Goal: Task Accomplishment & Management: Manage account settings

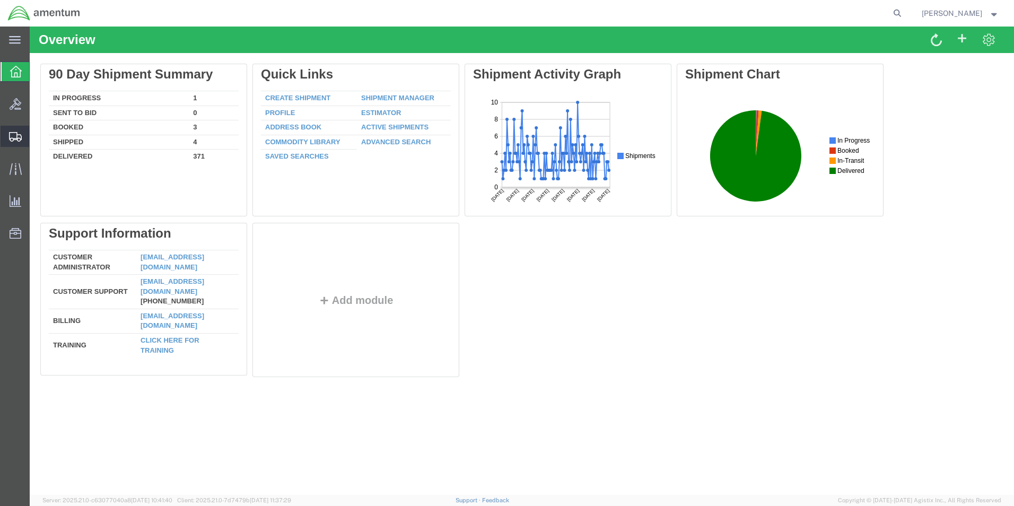
click at [0, 0] on span "Create from Template" at bounding box center [0, 0] width 0 height 0
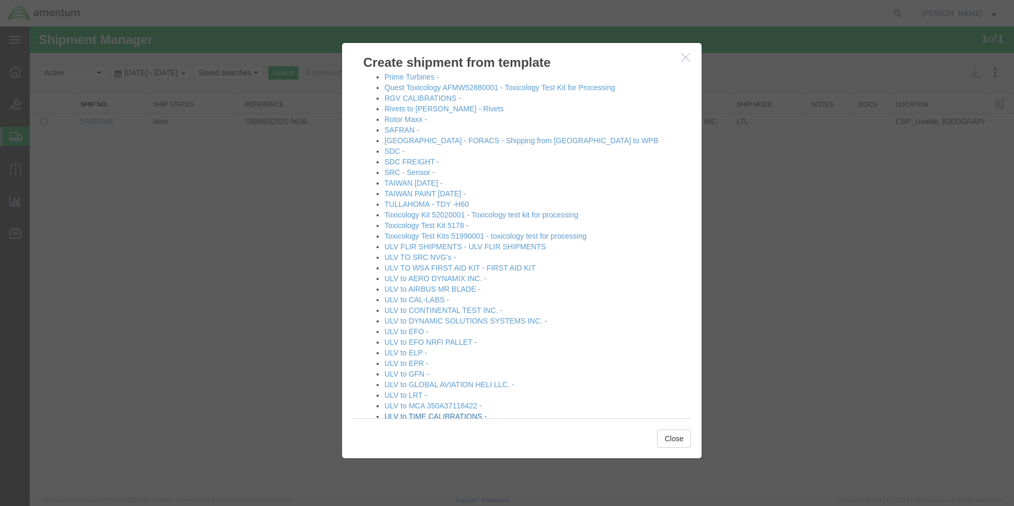
scroll to position [690, 0]
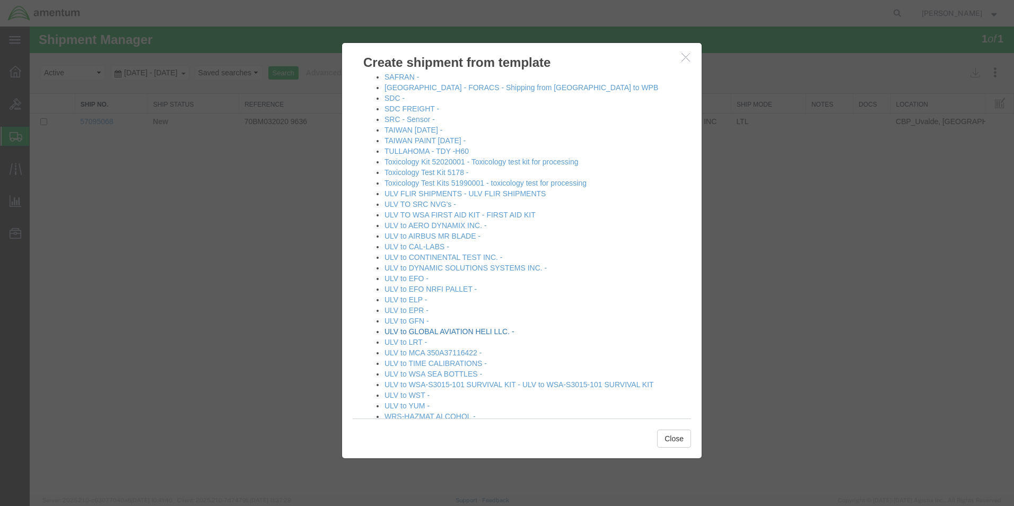
click at [473, 328] on link "ULV to GLOBAL AVIATION HELI LLC. -" at bounding box center [450, 331] width 130 height 8
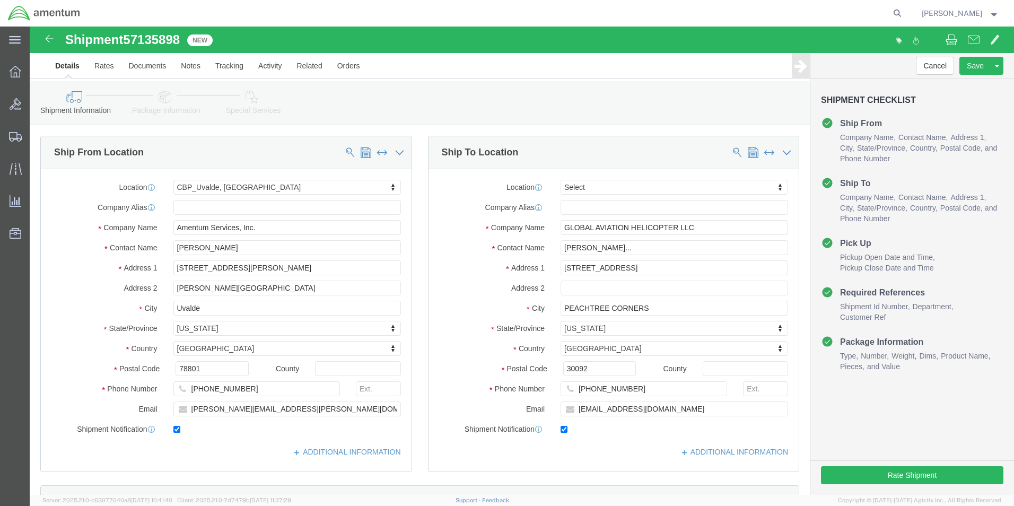
select select "49950"
select select
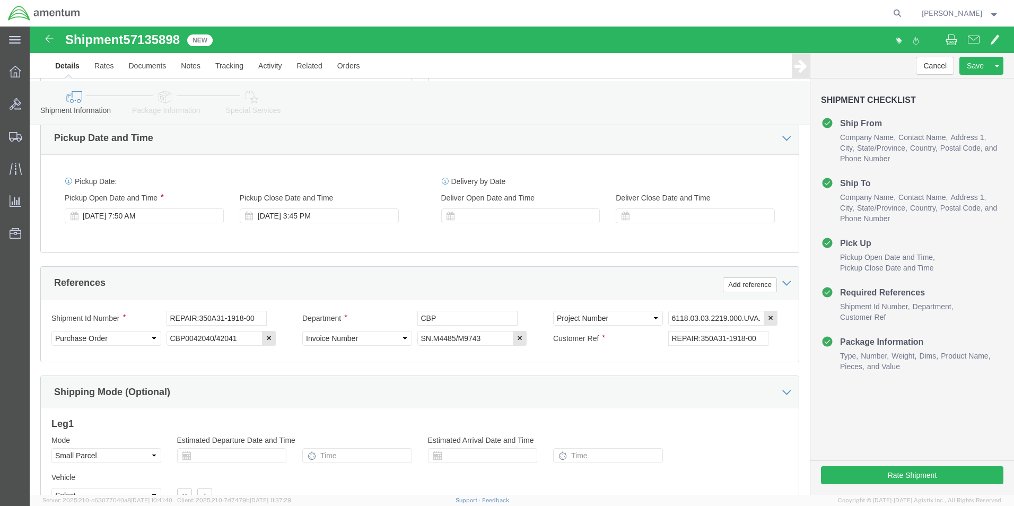
scroll to position [371, 0]
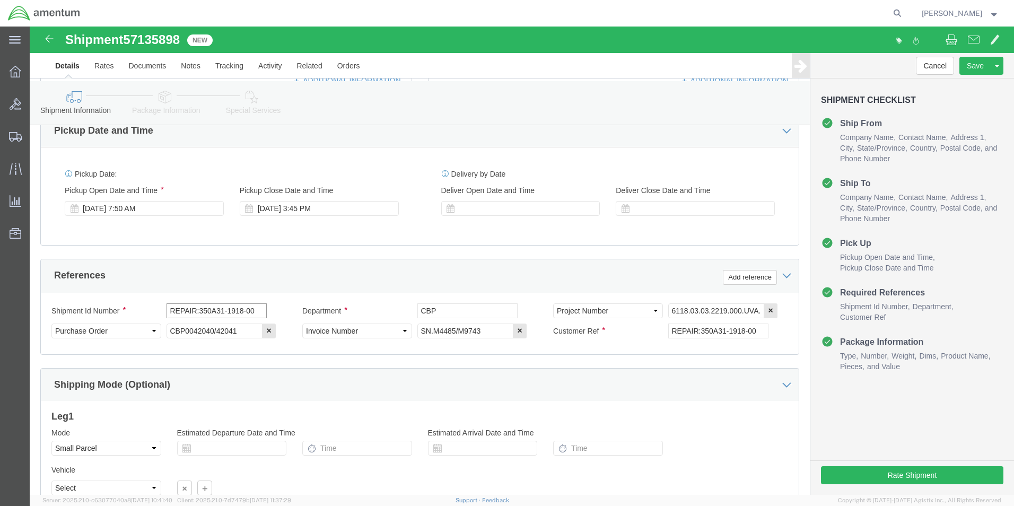
click input "REPAIR:350A31-1918-00"
type input "REPAIR:MG84A-1"
click input "CBP0042040/42041"
type input "CBP0045058"
click input "SN.M4485/M9743"
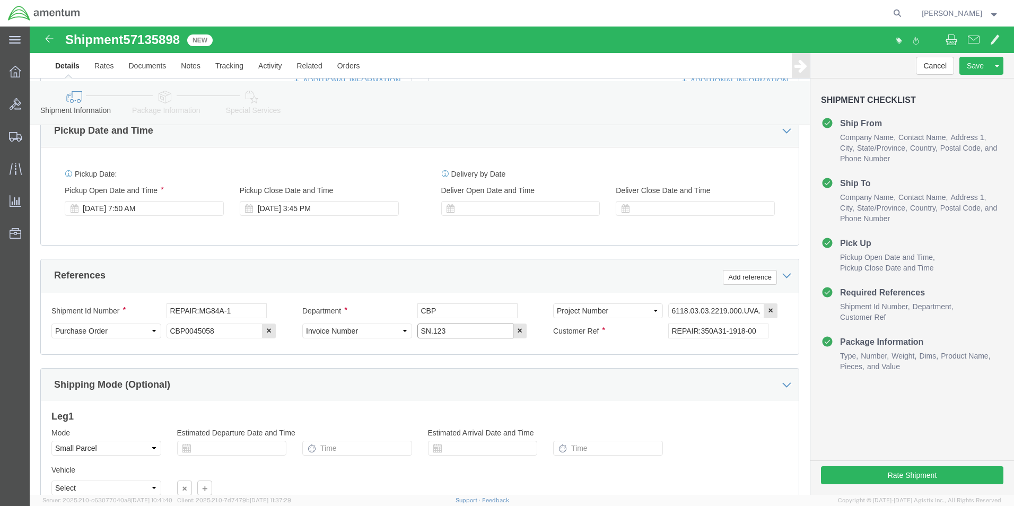
type input "SN.123"
click input "6118.03.03.2219.000.UVA.0000"
type input "6118.04.03.2219.000.UVA.0000"
click div "Shipment Id Number REPAIR:MG84A-1 Department CBP Select Account Type Activity I…"
click input "REPAIR:350A31-1918-00"
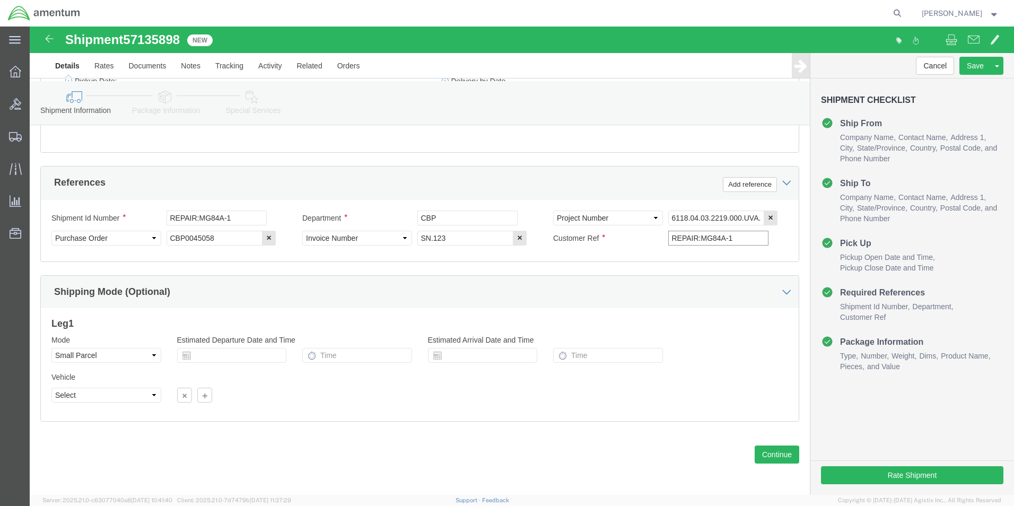
scroll to position [465, 0]
type input "REPAIR:MG84A-1"
click button "Continue"
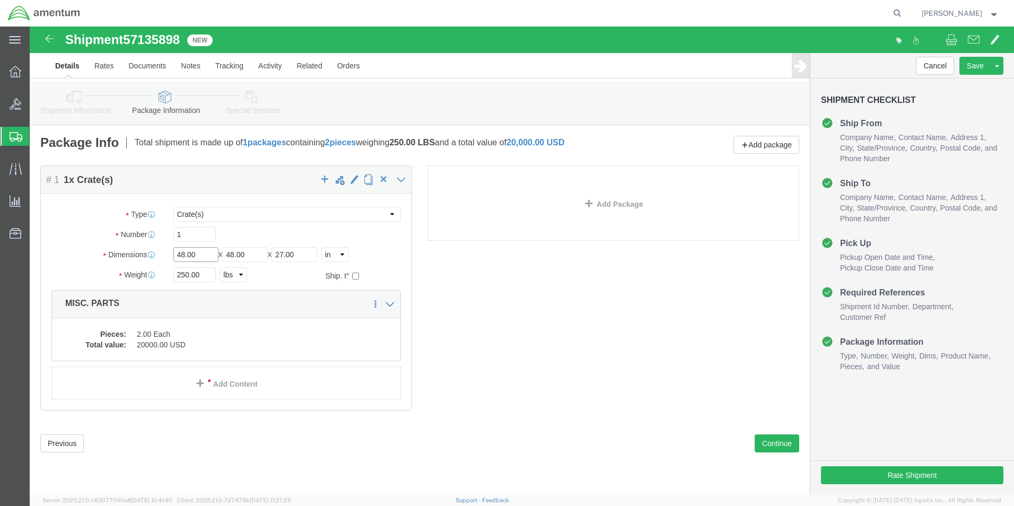
click input "48.00"
type input "4"
type input "19.00"
type input "11.00"
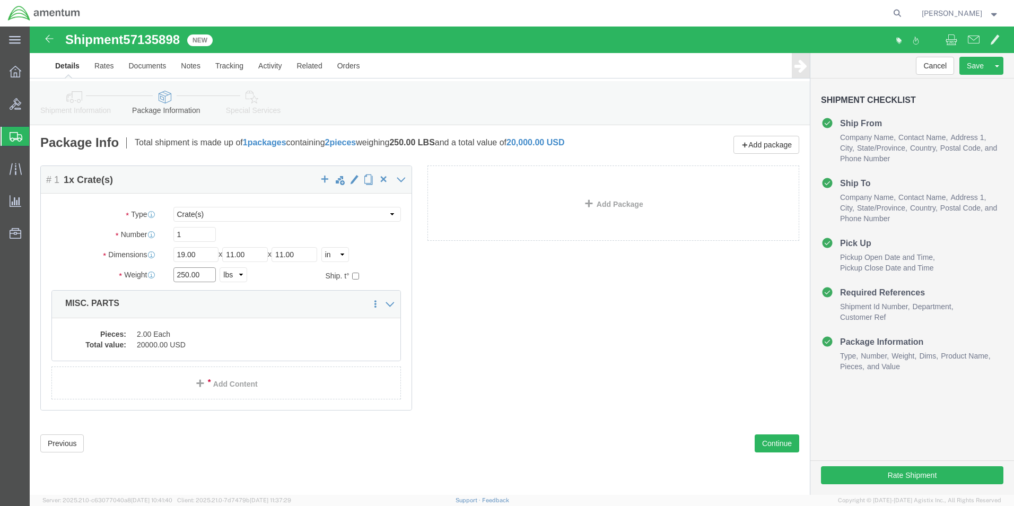
click input "250.00"
type input "2"
type input "25.9"
click dd "20000.00 USD"
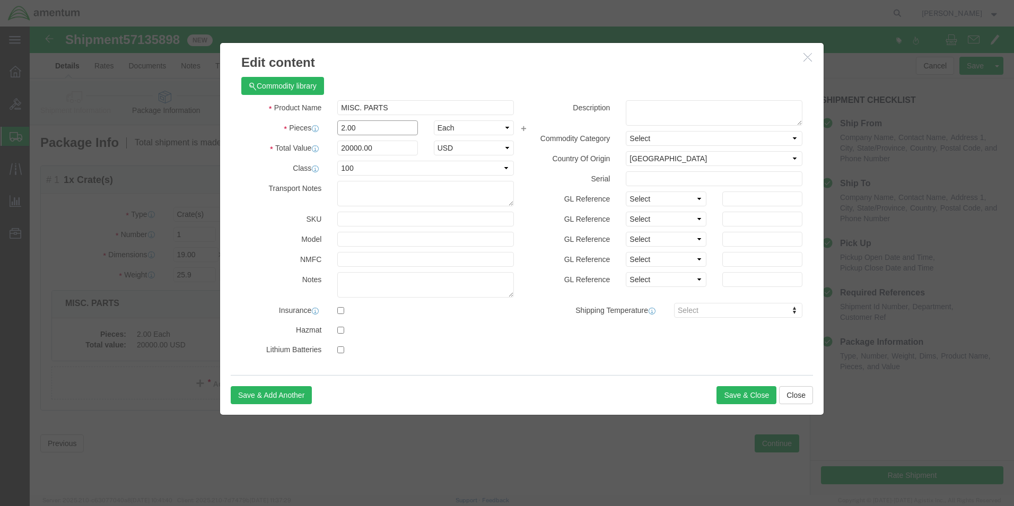
click input "2.00"
type input "2"
type input "1.0"
click div "Commodity library"
click input "10000"
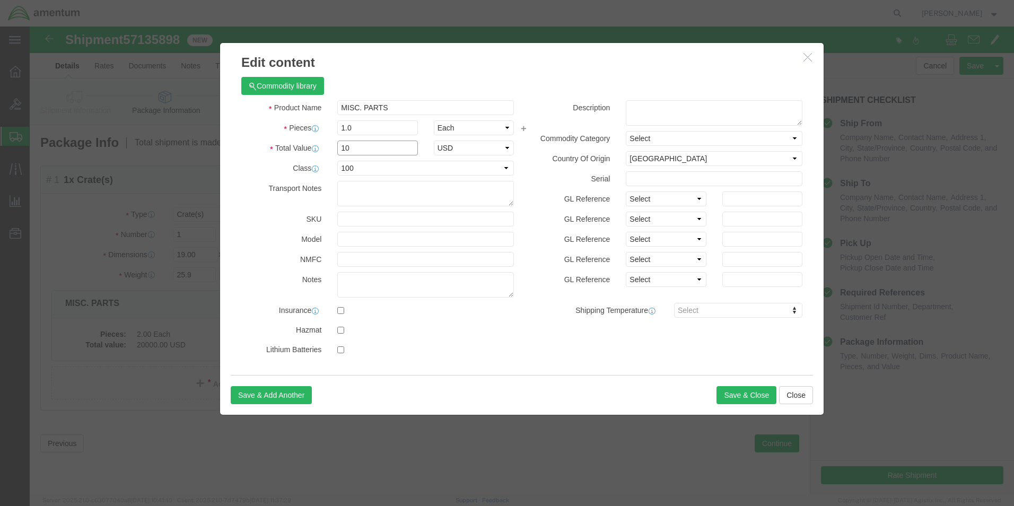
type input "1"
type input "4450.00"
click div "Commodity library"
click button "Save & Close"
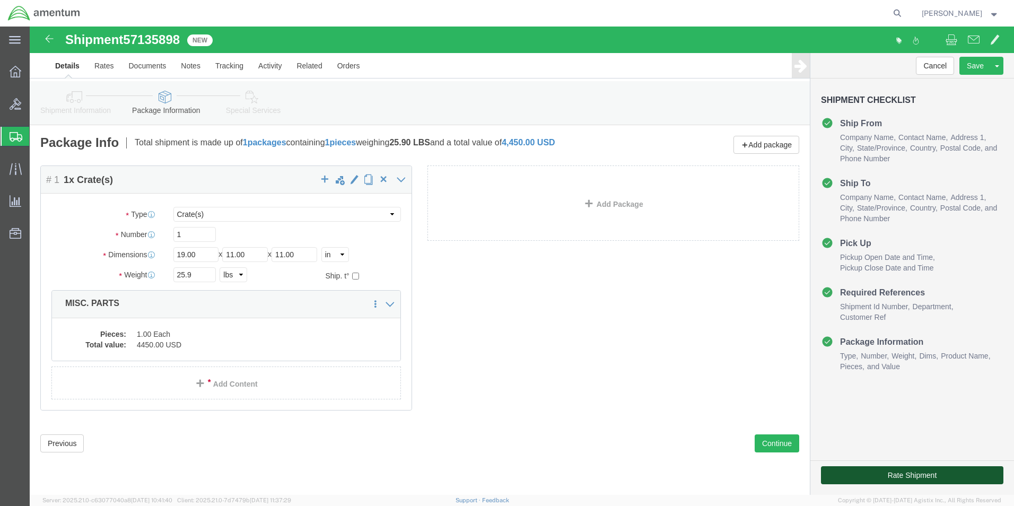
click button "Rate Shipment"
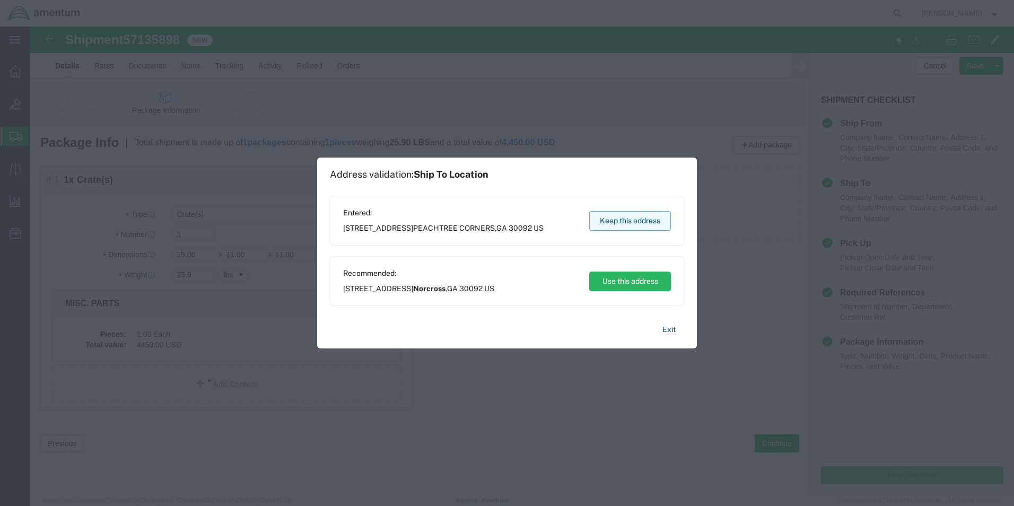
click at [626, 222] on button "Keep this address" at bounding box center [630, 221] width 82 height 20
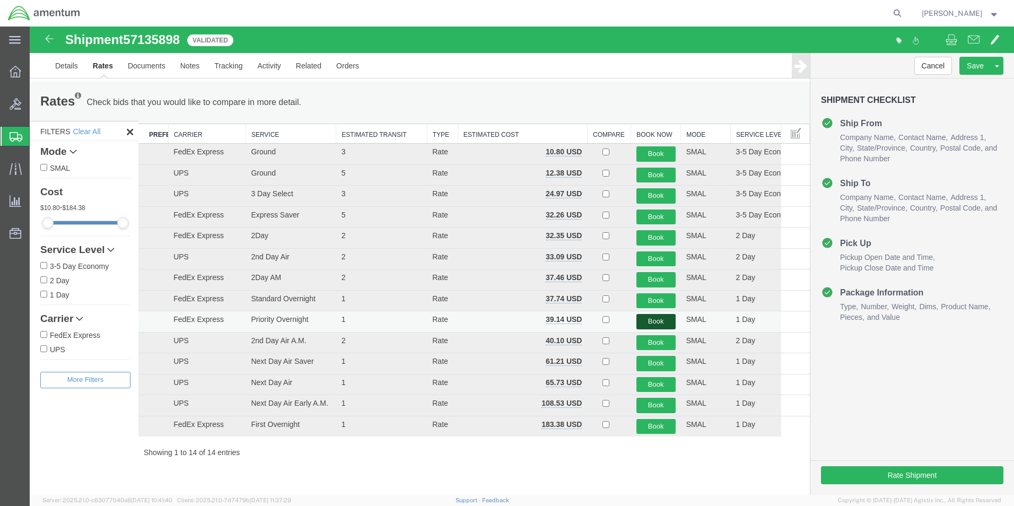
click at [646, 320] on button "Book" at bounding box center [656, 321] width 39 height 15
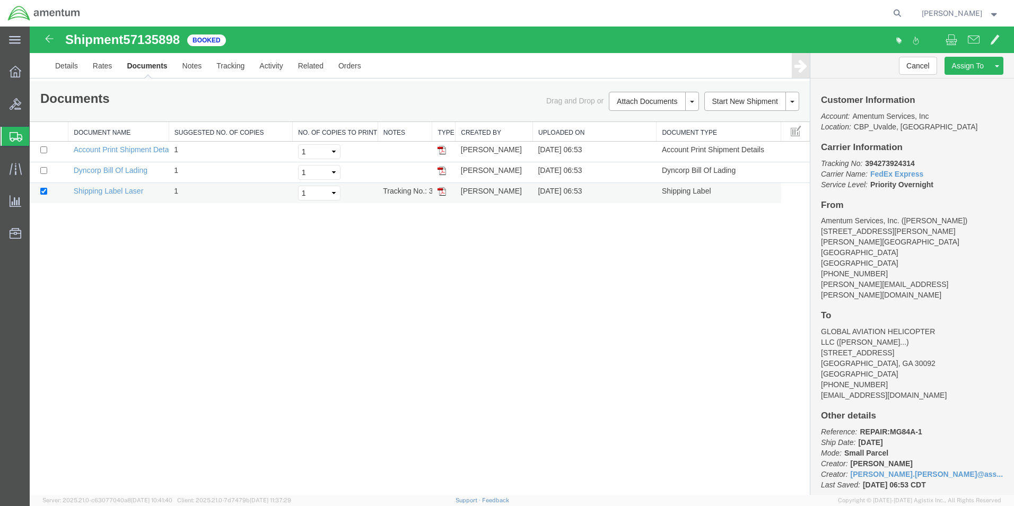
click at [442, 189] on img at bounding box center [442, 191] width 8 height 8
click at [0, 0] on span "Shipment Manager" at bounding box center [0, 0] width 0 height 0
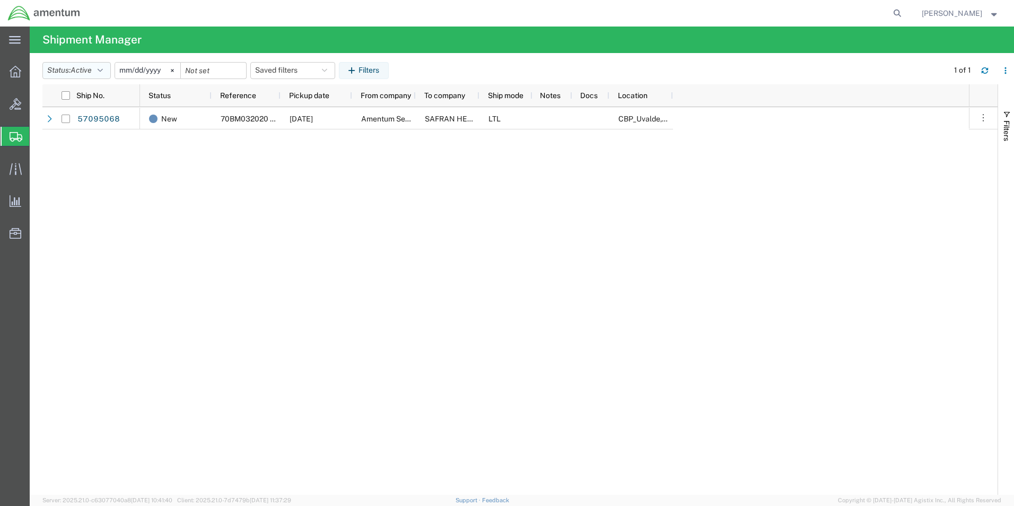
click at [107, 70] on button "Status: Active" at bounding box center [76, 70] width 68 height 17
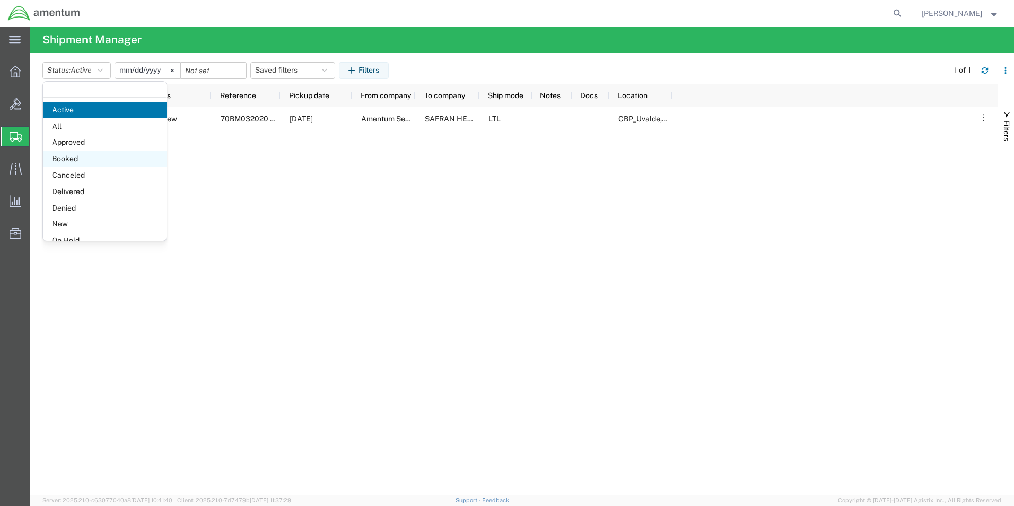
click at [80, 155] on span "Booked" at bounding box center [105, 159] width 124 height 16
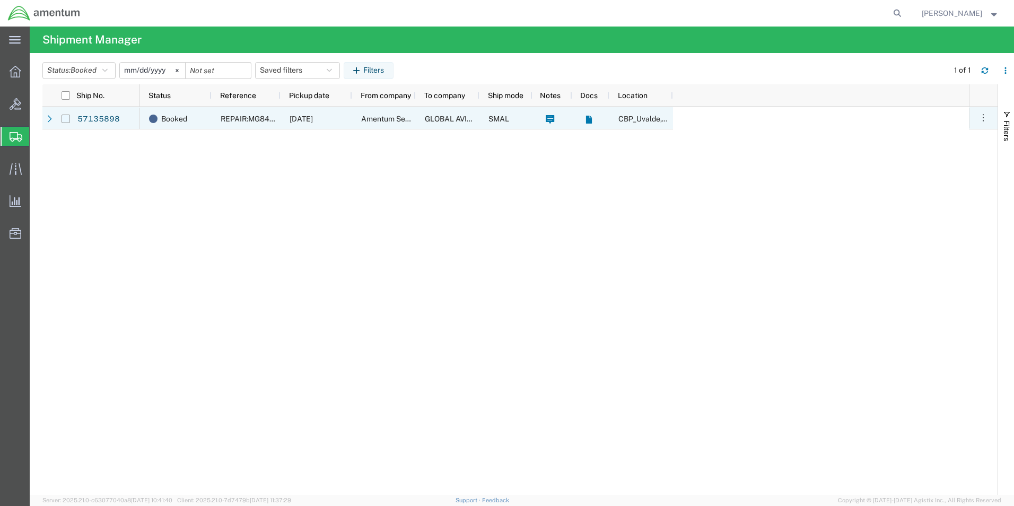
click at [68, 120] on input "Press Space to toggle row selection (unchecked)" at bounding box center [66, 119] width 8 height 8
checkbox input "true"
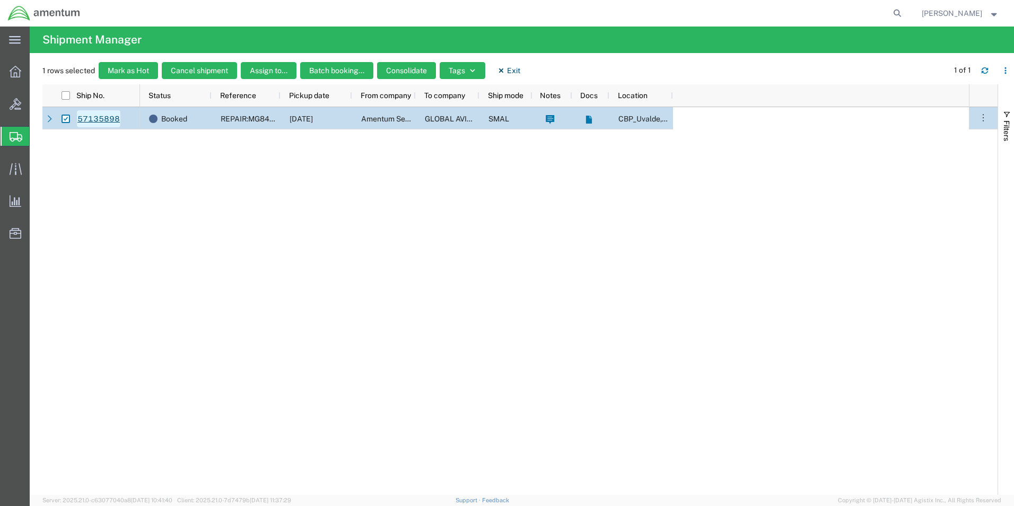
click at [91, 114] on link "57135898" at bounding box center [98, 118] width 43 height 17
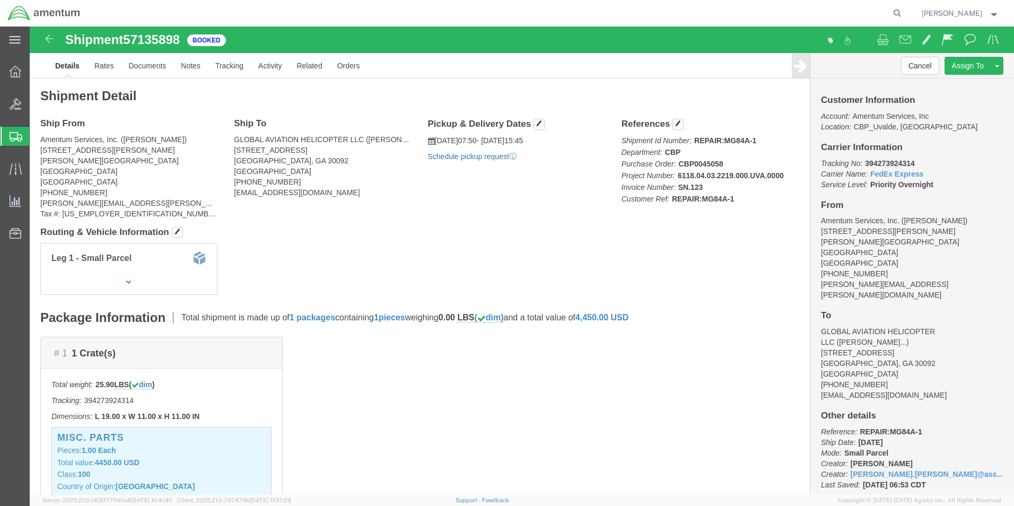
click link "Schedule pickup request"
